Goal: Transaction & Acquisition: Purchase product/service

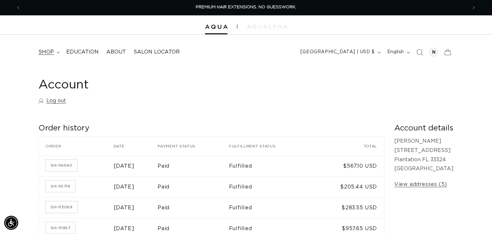
click at [41, 52] on span "shop" at bounding box center [45, 52] width 15 height 7
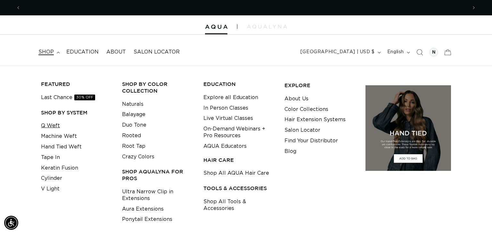
scroll to position [0, 447]
click at [49, 126] on link "Q Weft" at bounding box center [50, 125] width 19 height 11
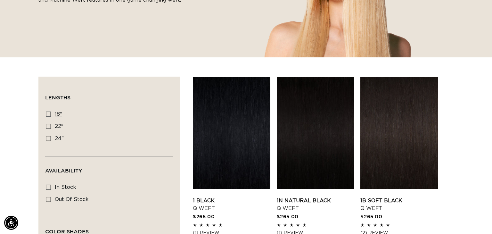
click at [48, 112] on icon at bounding box center [48, 114] width 5 height 5
click at [48, 112] on input "18" 18" (5 products)" at bounding box center [48, 114] width 5 height 5
checkbox input "true"
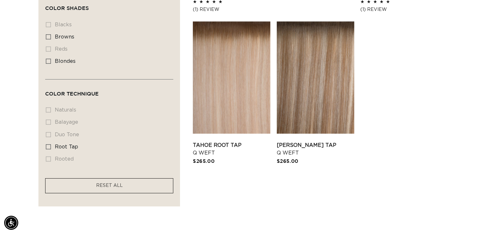
scroll to position [0, 447]
click at [50, 144] on icon at bounding box center [48, 146] width 5 height 5
click at [50, 144] on input "root tap root tap (5 products)" at bounding box center [48, 146] width 5 height 5
checkbox input "true"
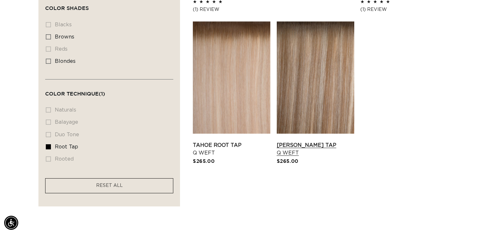
click at [323, 142] on link "Victoria Root Tap Q Weft" at bounding box center [316, 148] width 78 height 15
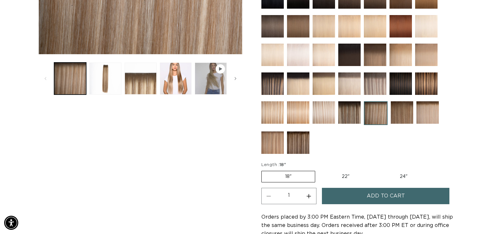
scroll to position [0, 447]
click at [298, 175] on label "18" Variant sold out or unavailable" at bounding box center [288, 177] width 54 height 12
click at [263, 170] on input "18" Variant sold out or unavailable" at bounding box center [263, 170] width 0 height 0
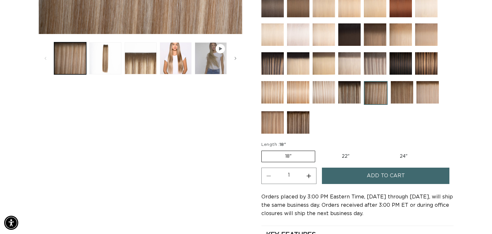
scroll to position [235, 0]
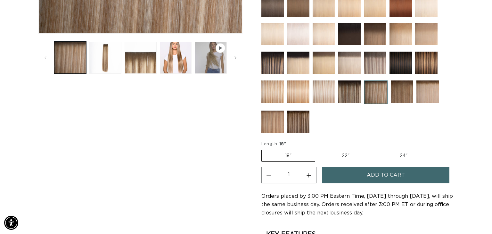
click at [368, 177] on span "Add to cart" at bounding box center [386, 175] width 38 height 16
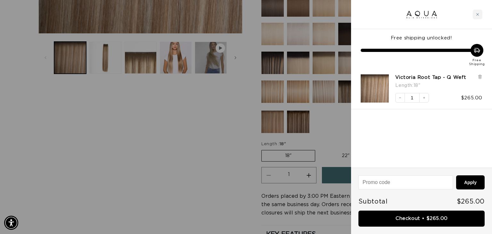
scroll to position [0, 0]
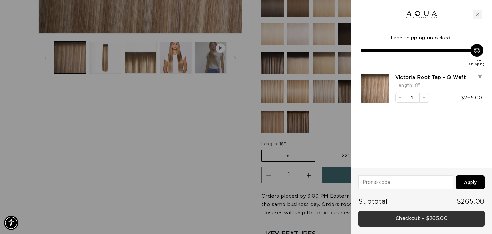
click at [404, 219] on link "Checkout • $265.00" at bounding box center [422, 219] width 126 height 16
